Goal: Information Seeking & Learning: Learn about a topic

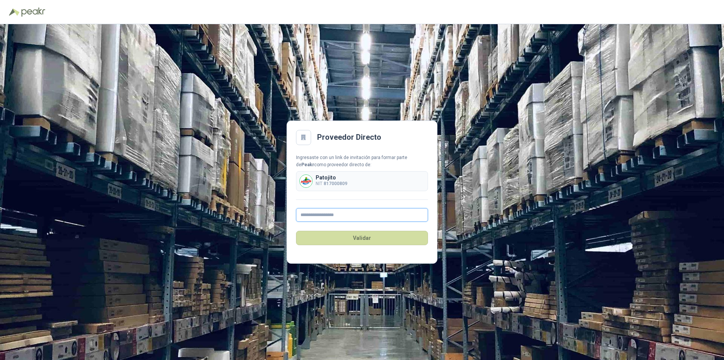
click at [337, 216] on input "text" at bounding box center [362, 215] width 132 height 14
type input "**********"
click at [365, 236] on button "Validar" at bounding box center [362, 238] width 132 height 14
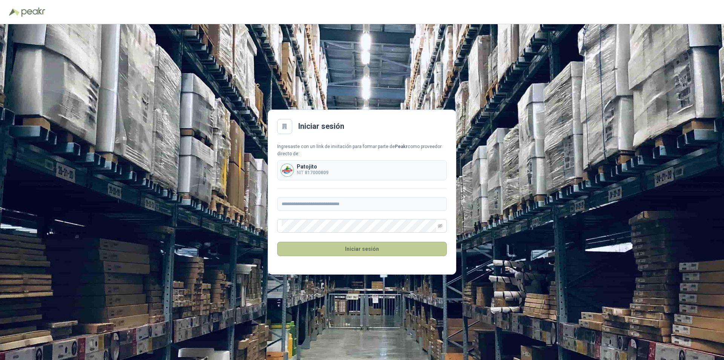
click at [353, 249] on button "Iniciar sesión" at bounding box center [362, 248] width 170 height 14
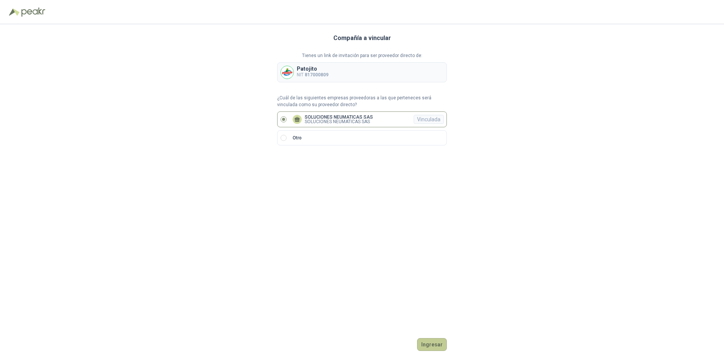
click at [429, 344] on button "Ingresar" at bounding box center [432, 344] width 30 height 13
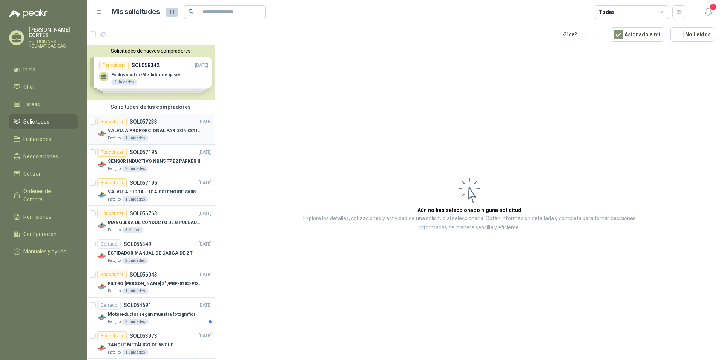
click at [137, 119] on p "SOL057233" at bounding box center [144, 121] width 28 height 5
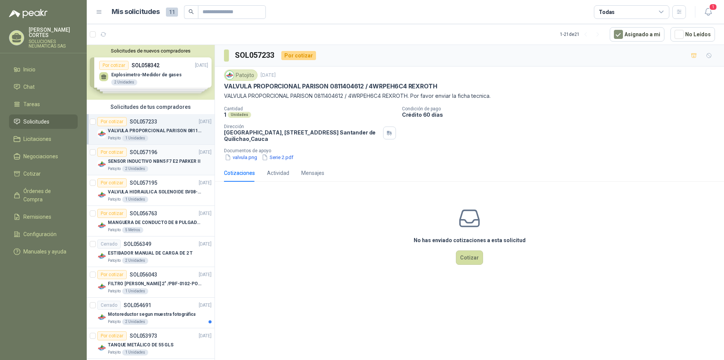
click at [123, 161] on p "SENSOR INDUCTIVO NBN5 F7 E2 PARKER II" at bounding box center [154, 161] width 93 height 7
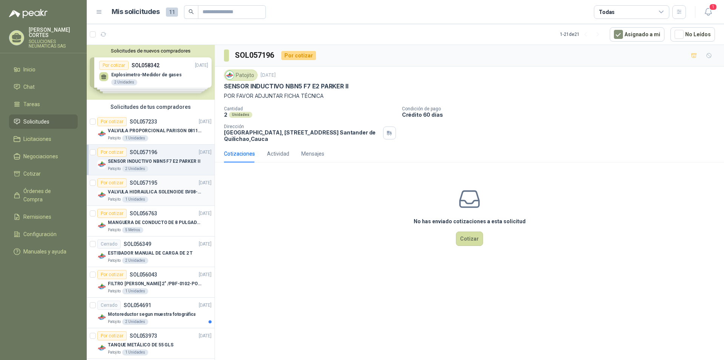
click at [126, 191] on p "VALVULA HIDRAULICA SOLENOIDE SV08-20 REF : SV08-3B-N-24DC-DG NORMALMENTE CERRADA" at bounding box center [155, 191] width 94 height 7
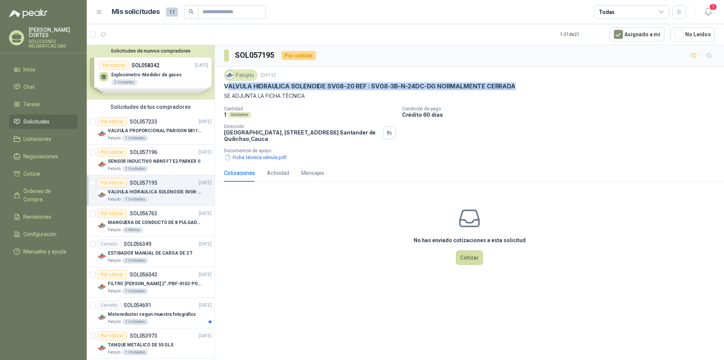
drag, startPoint x: 227, startPoint y: 86, endPoint x: 511, endPoint y: 90, distance: 284.5
click at [511, 90] on p "VALVULA HIDRAULICA SOLENOIDE SV08-20 REF : SV08-3B-N-24DC-DG NORMALMENTE CERRADA" at bounding box center [370, 86] width 292 height 8
copy p "ALVULA HIDRAULICA SOLENOIDE SV08-20 REF : SV08-3B-N-24DC-DG NORMALMENTE CERRADA"
click at [245, 157] on button "Ficha técnica válvula.pdf" at bounding box center [255, 157] width 63 height 8
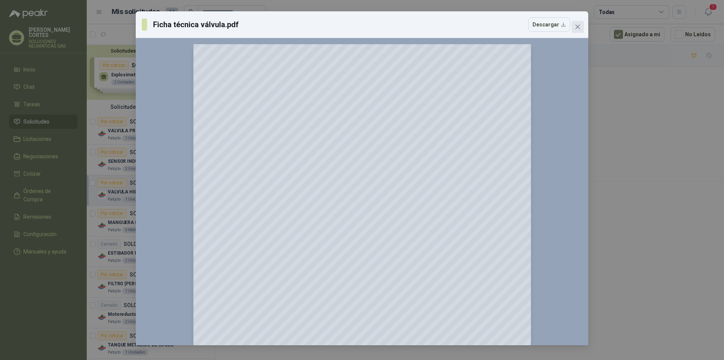
click at [575, 24] on icon "close" at bounding box center [578, 27] width 6 height 6
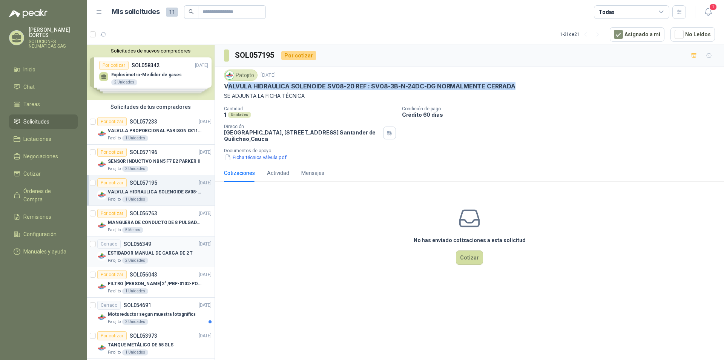
click at [136, 251] on p "ESTIBADOR MANUAL DE CARGA DE 2 T" at bounding box center [150, 252] width 85 height 7
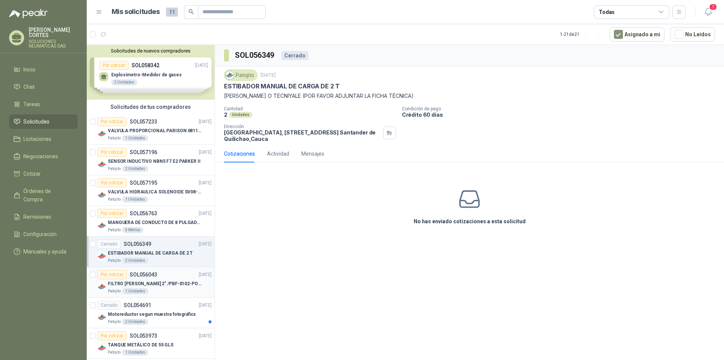
click at [151, 283] on p "FILTRO [PERSON_NAME] 2" /PBF-0102-PO10-020A" at bounding box center [155, 283] width 94 height 7
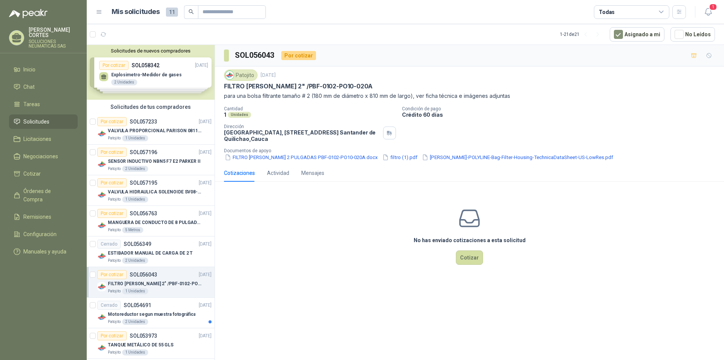
click at [148, 68] on div "Solicitudes de nuevos compradores Por cotizar SOL058342 [DATE] Explosimetro-Med…" at bounding box center [151, 72] width 128 height 55
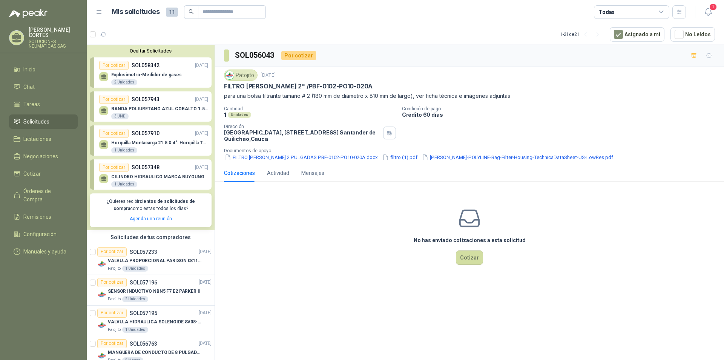
click at [147, 176] on p "CILINDRO HIDRAULICO MARCA BUYOUNG" at bounding box center [157, 176] width 93 height 5
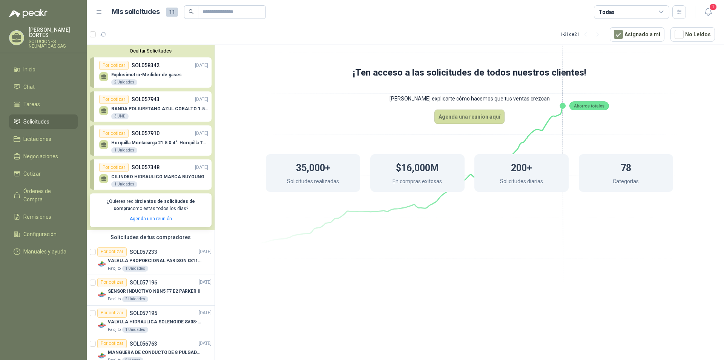
click at [141, 107] on p "BANDA POLIURETANO AZUL COBALTO 1.5MM X 2640 MM DE LARGO X 400 MM ANCHO SIN FIN" at bounding box center [159, 108] width 97 height 5
click at [140, 73] on p "Explosimetro-Medidor de gases" at bounding box center [146, 74] width 71 height 5
click at [305, 73] on icon at bounding box center [469, 129] width 423 height 357
